Goal: Find specific page/section: Find specific page/section

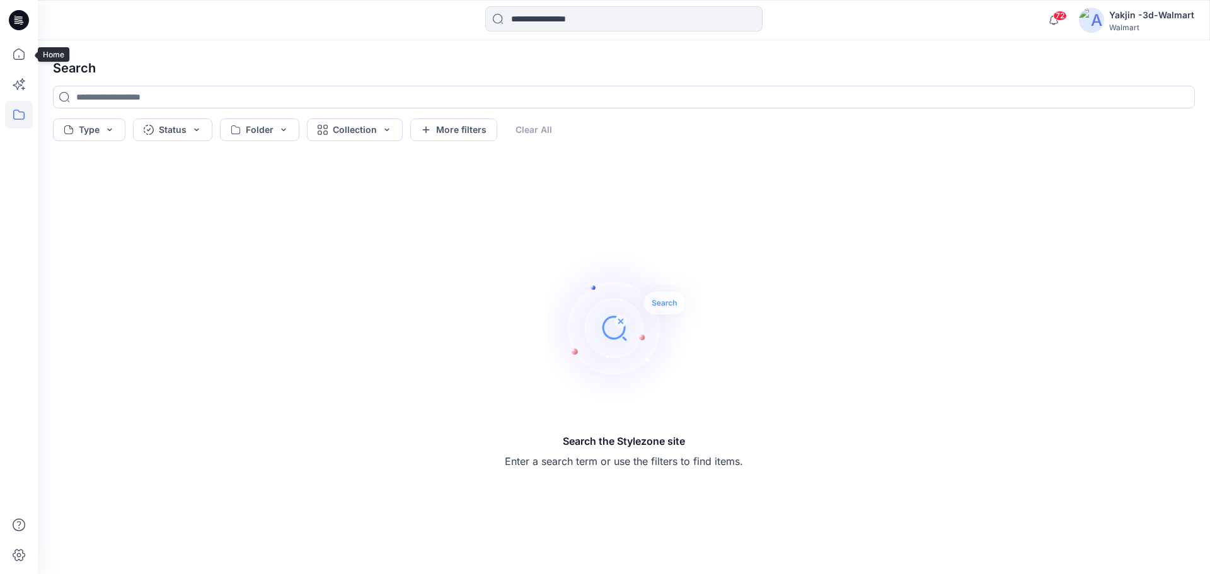
click at [18, 107] on icon at bounding box center [19, 115] width 28 height 28
click at [83, 100] on div at bounding box center [120, 98] width 144 height 25
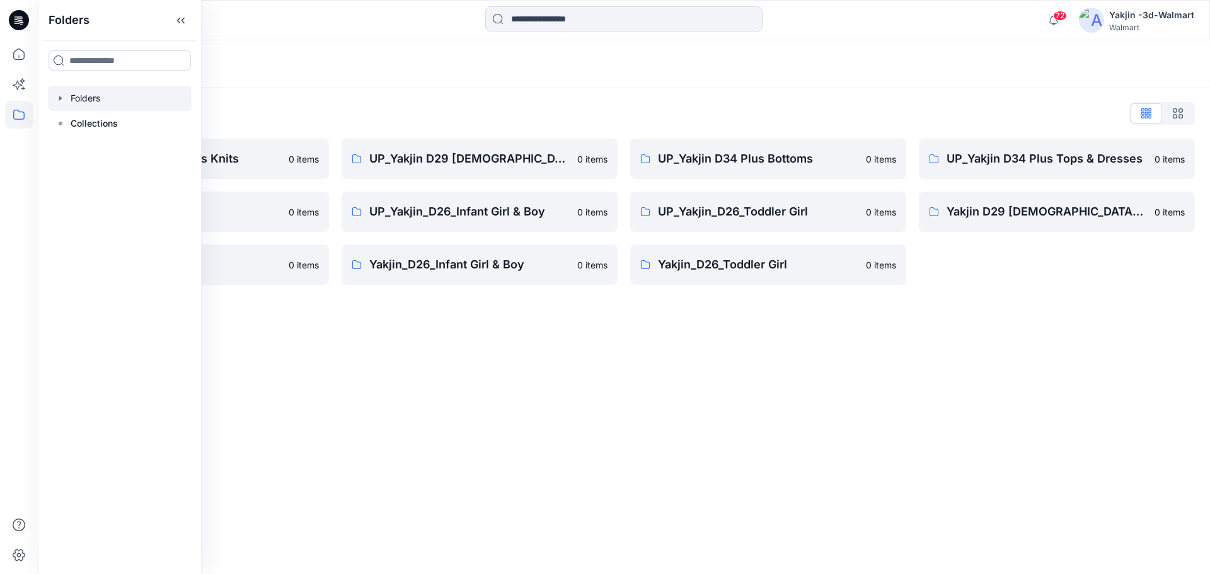
click at [344, 67] on div "Folders" at bounding box center [575, 64] width 1044 height 18
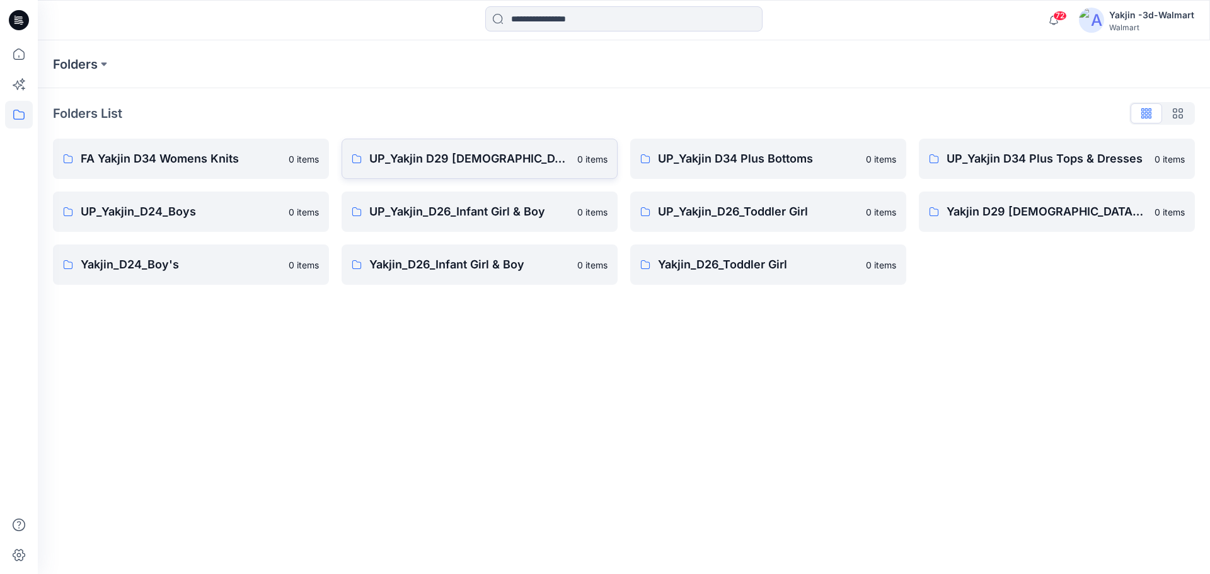
click at [474, 147] on link "UP_Yakjin D29 [DEMOGRAPHIC_DATA] Sleep 0 items" at bounding box center [480, 159] width 276 height 40
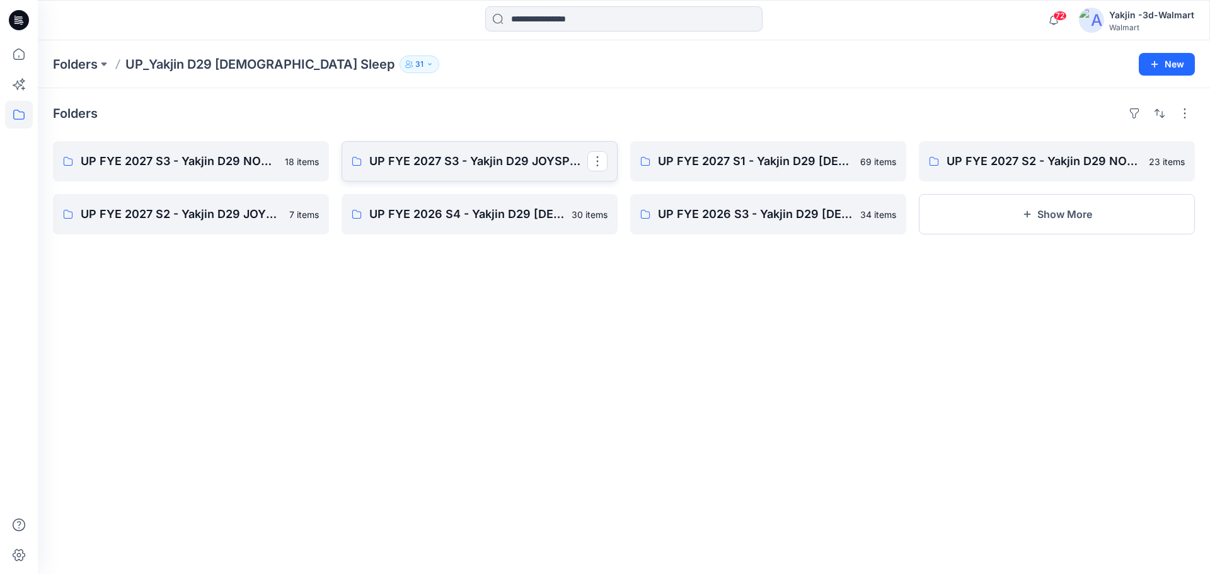
click at [457, 171] on link "UP FYE 2027 S3 - Yakjin D29 JOYSPUN [DEMOGRAPHIC_DATA] Sleepwear" at bounding box center [480, 161] width 276 height 40
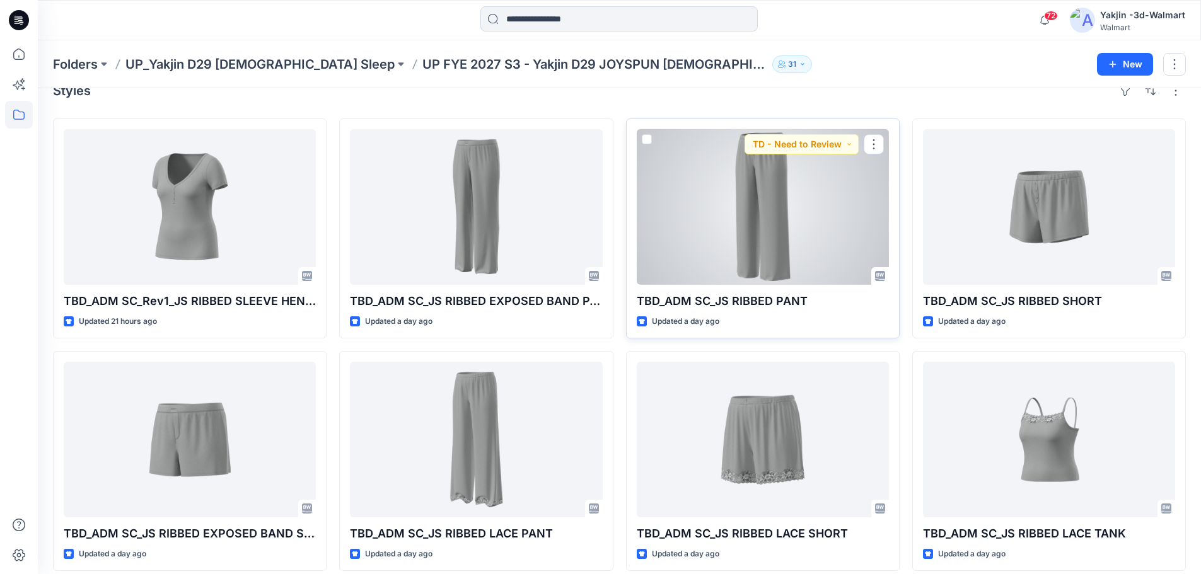
scroll to position [35, 0]
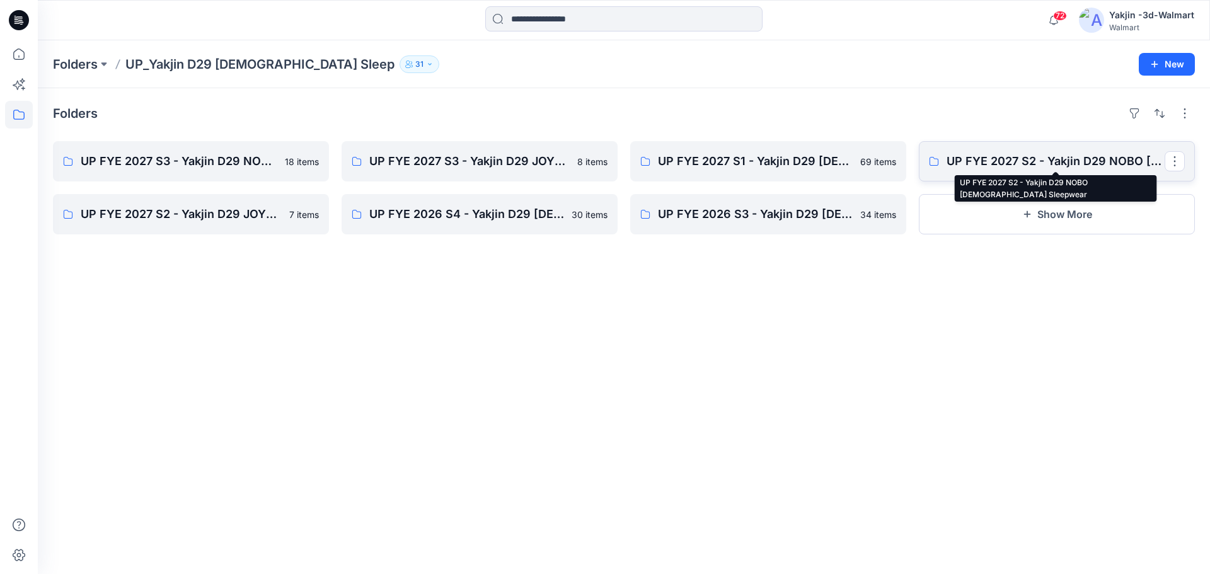
click at [1003, 161] on p "UP FYE 2027 S2 - Yakjin D29 NOBO [DEMOGRAPHIC_DATA] Sleepwear" at bounding box center [1056, 162] width 218 height 18
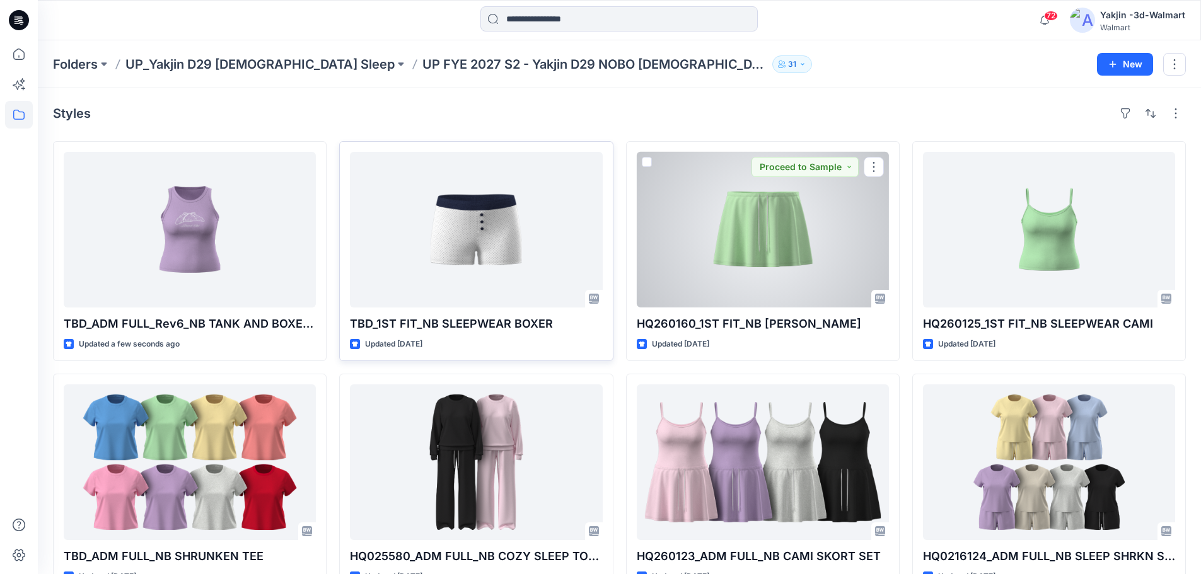
drag, startPoint x: 748, startPoint y: 219, endPoint x: 507, endPoint y: 223, distance: 240.8
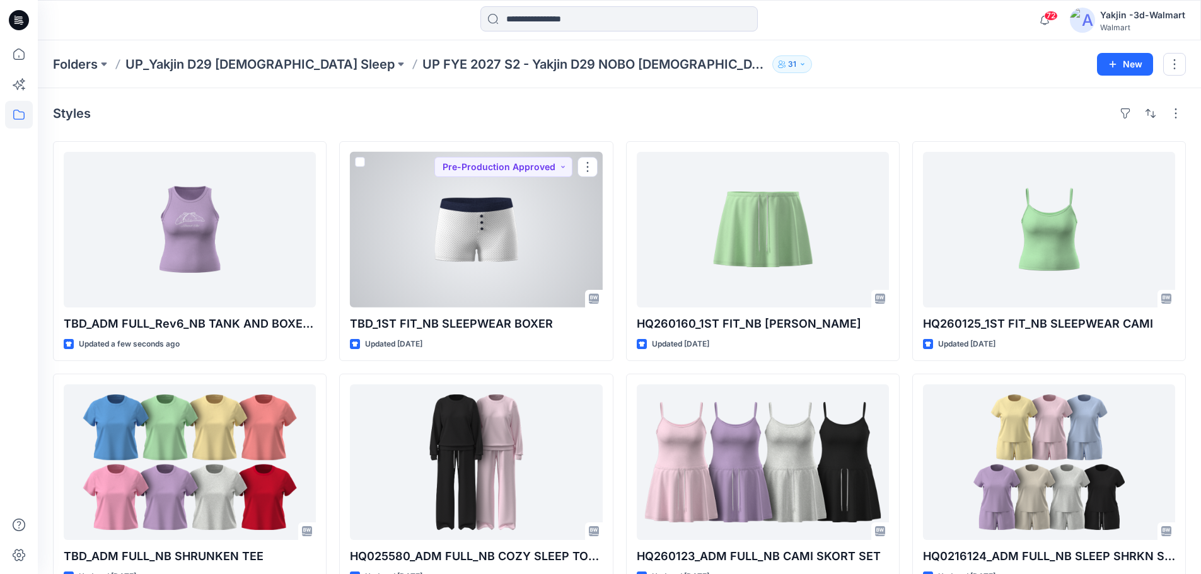
drag, startPoint x: 507, startPoint y: 223, endPoint x: 754, endPoint y: 89, distance: 280.6
click at [754, 89] on div "Styles TBD_ADM FULL_Rev6_NB TANK AND BOXER SET Updated a few seconds ago TBD_AD…" at bounding box center [619, 487] width 1163 height 799
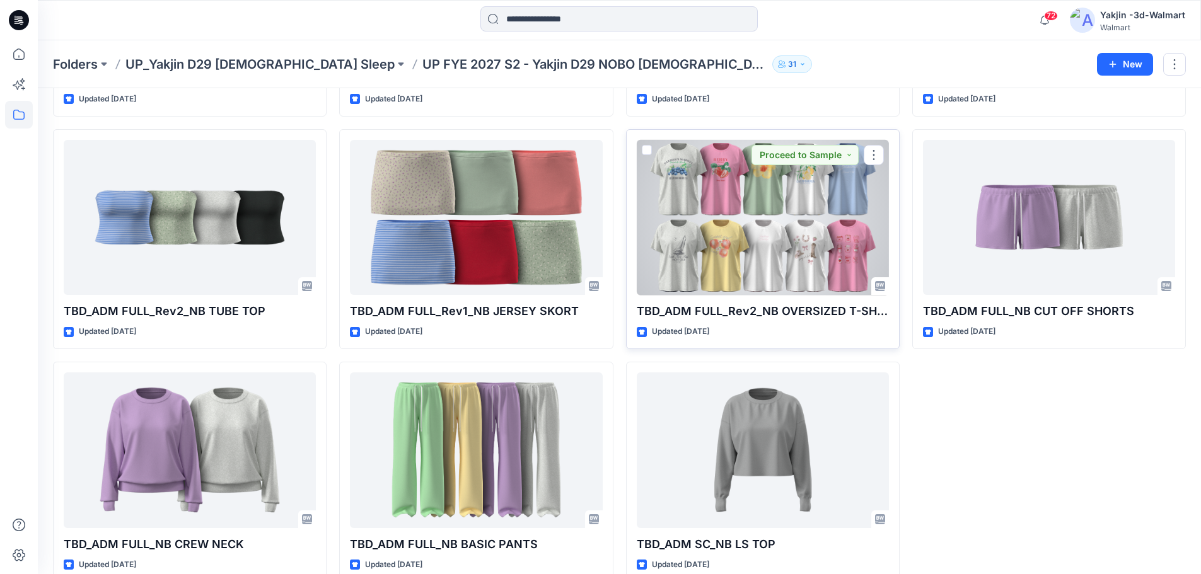
scroll to position [944, 0]
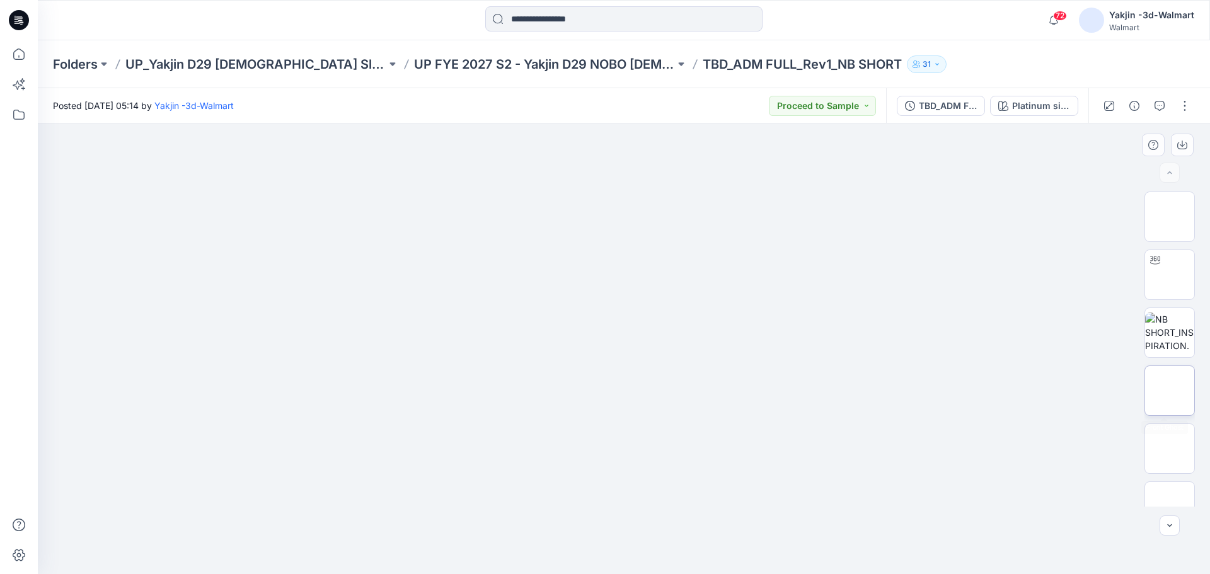
click at [1170, 391] on img at bounding box center [1170, 391] width 0 height 0
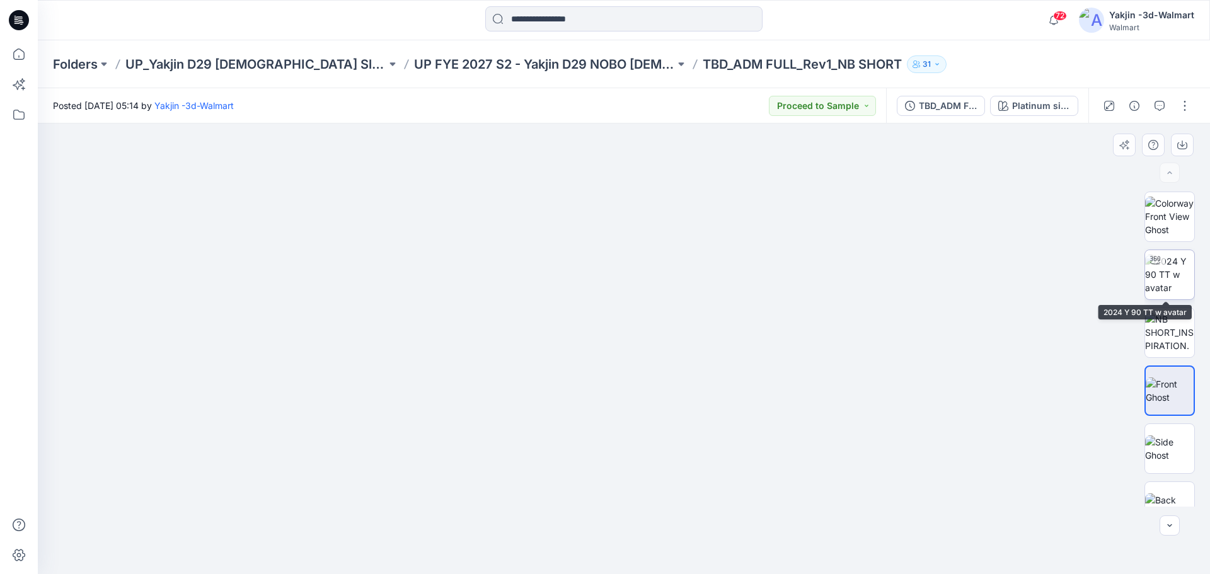
click at [1163, 283] on img at bounding box center [1169, 275] width 49 height 40
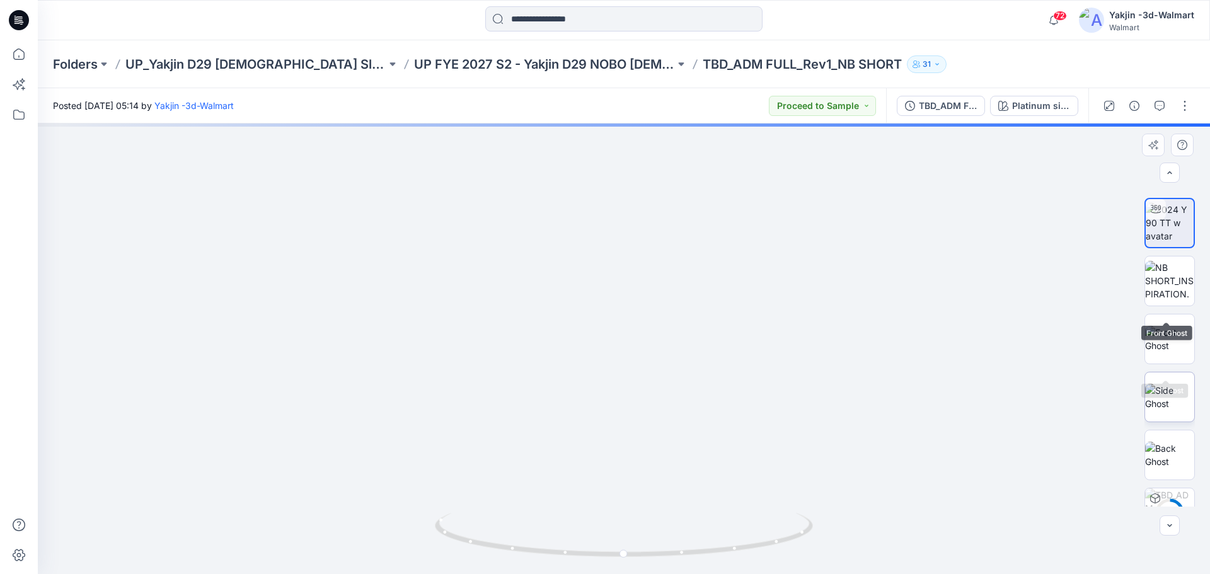
scroll to position [141, 0]
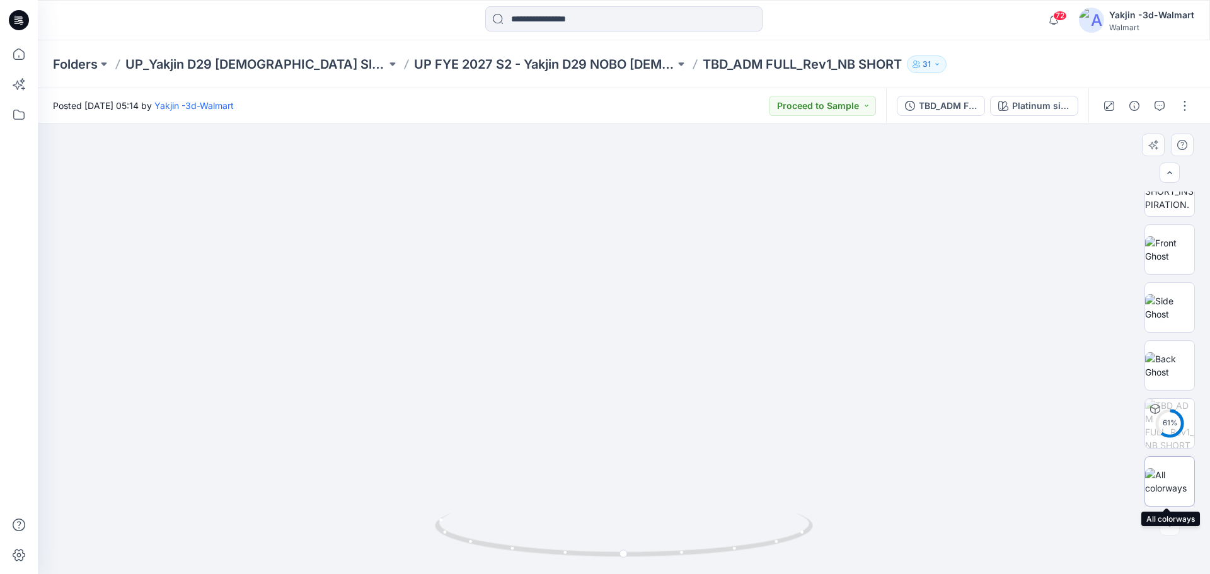
click at [1171, 469] on img at bounding box center [1169, 481] width 49 height 26
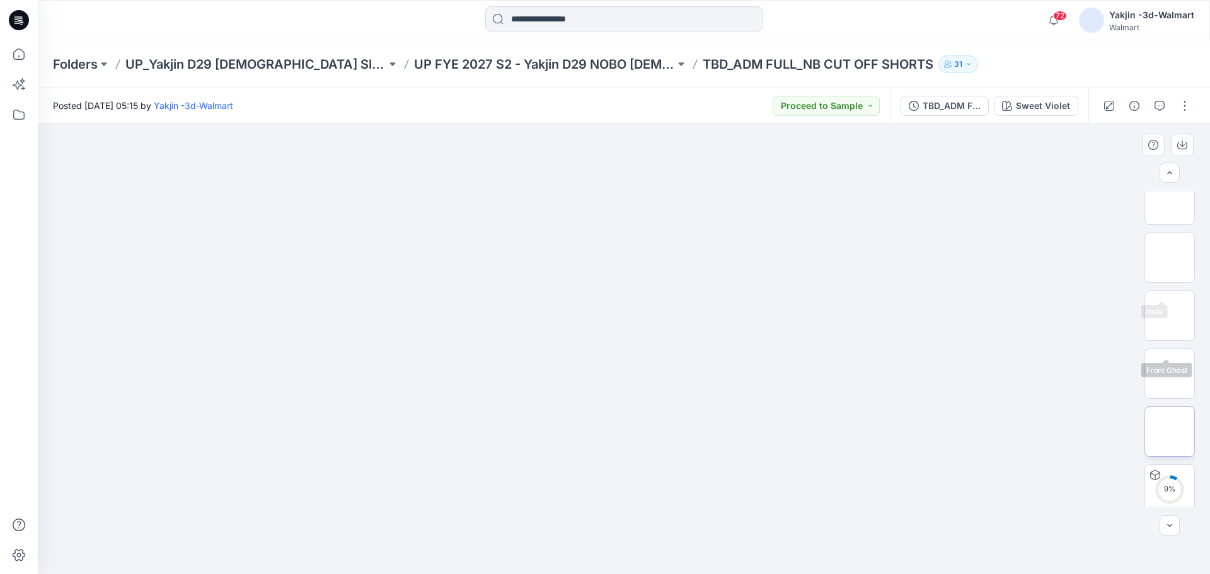
scroll to position [141, 0]
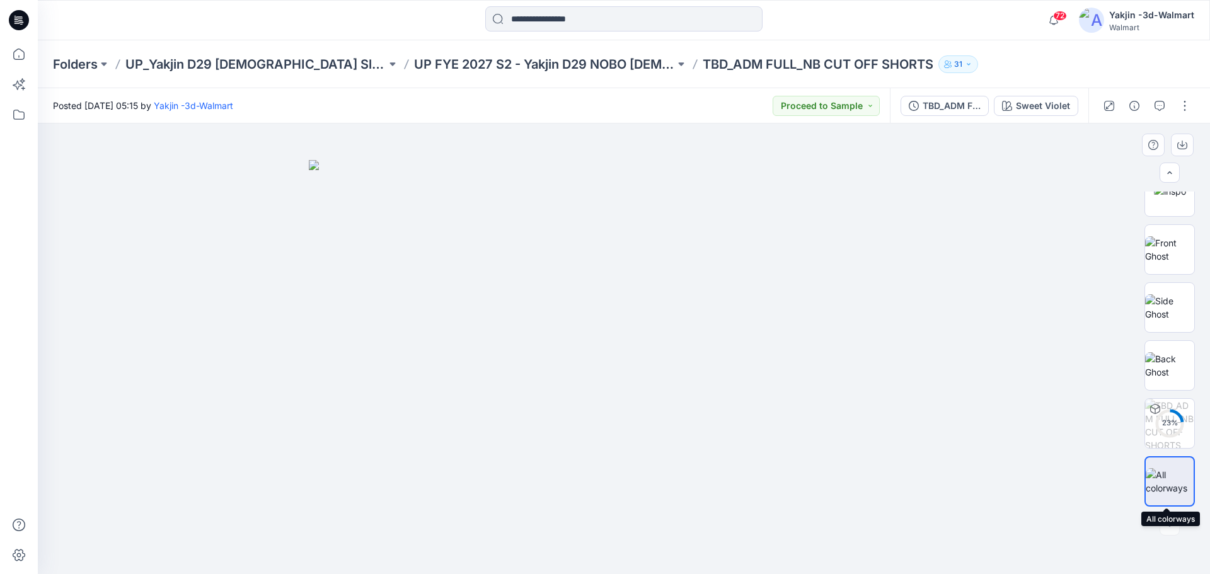
click at [1164, 480] on img at bounding box center [1170, 481] width 48 height 26
